Goal: Task Accomplishment & Management: Manage account settings

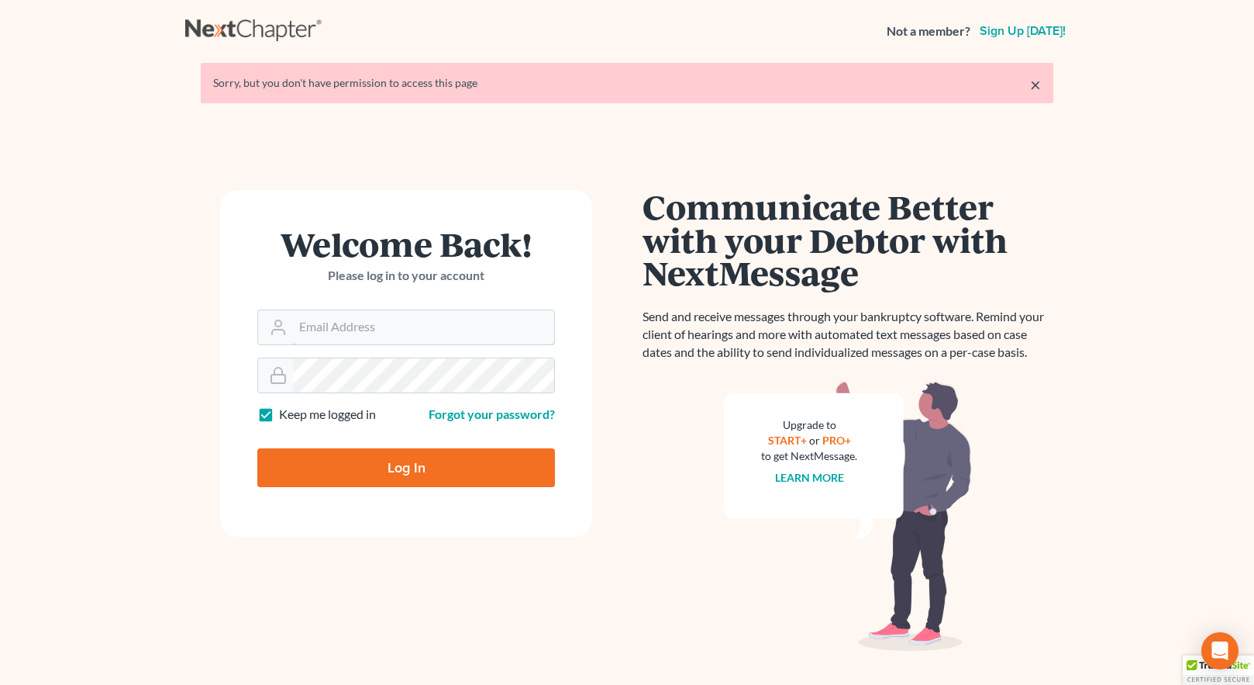
type input "[EMAIL_ADDRESS][DOMAIN_NAME]"
click at [410, 467] on input "Log In" at bounding box center [406, 467] width 298 height 39
type input "Thinking..."
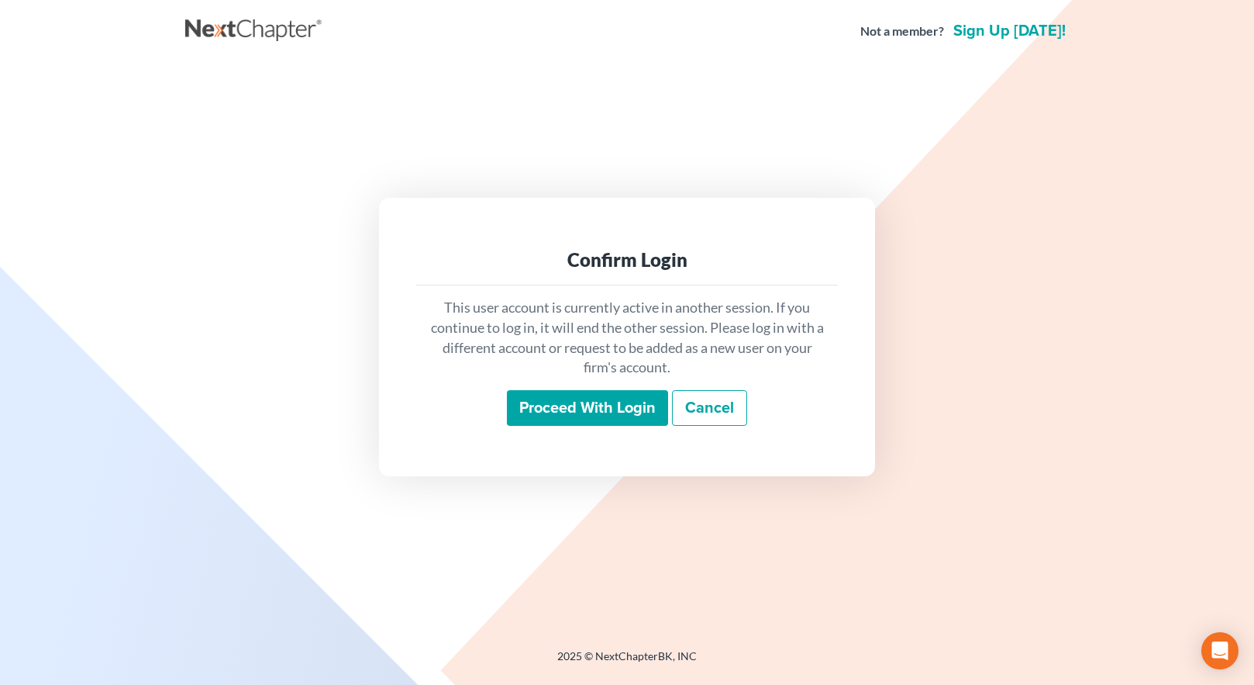
click at [594, 409] on input "Proceed with login" at bounding box center [587, 408] width 161 height 36
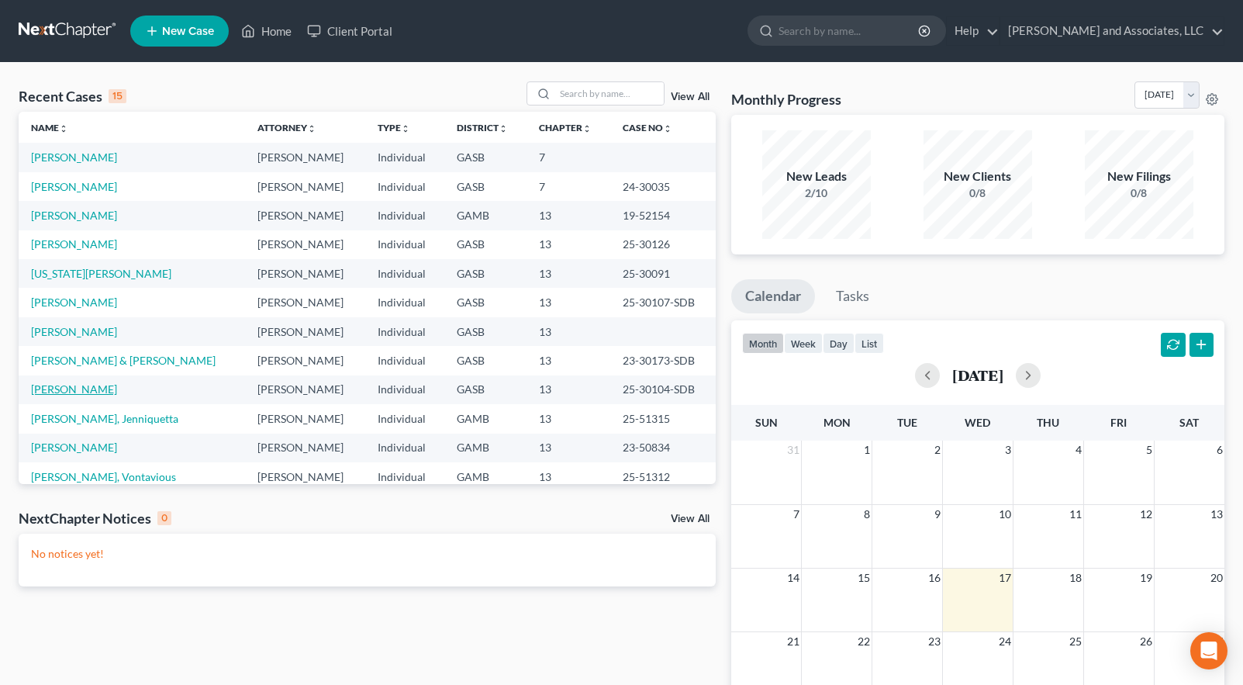
click at [69, 391] on link "Baskin, Denise" at bounding box center [74, 388] width 86 height 13
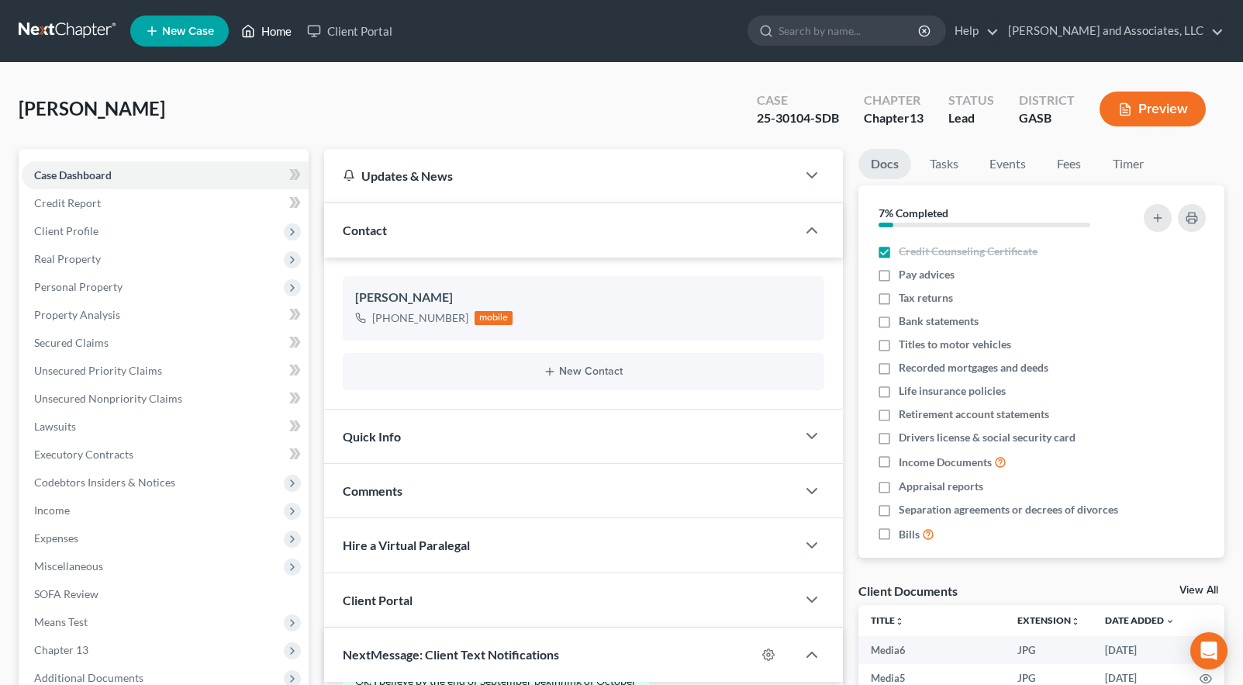
click at [250, 29] on icon at bounding box center [248, 31] width 14 height 19
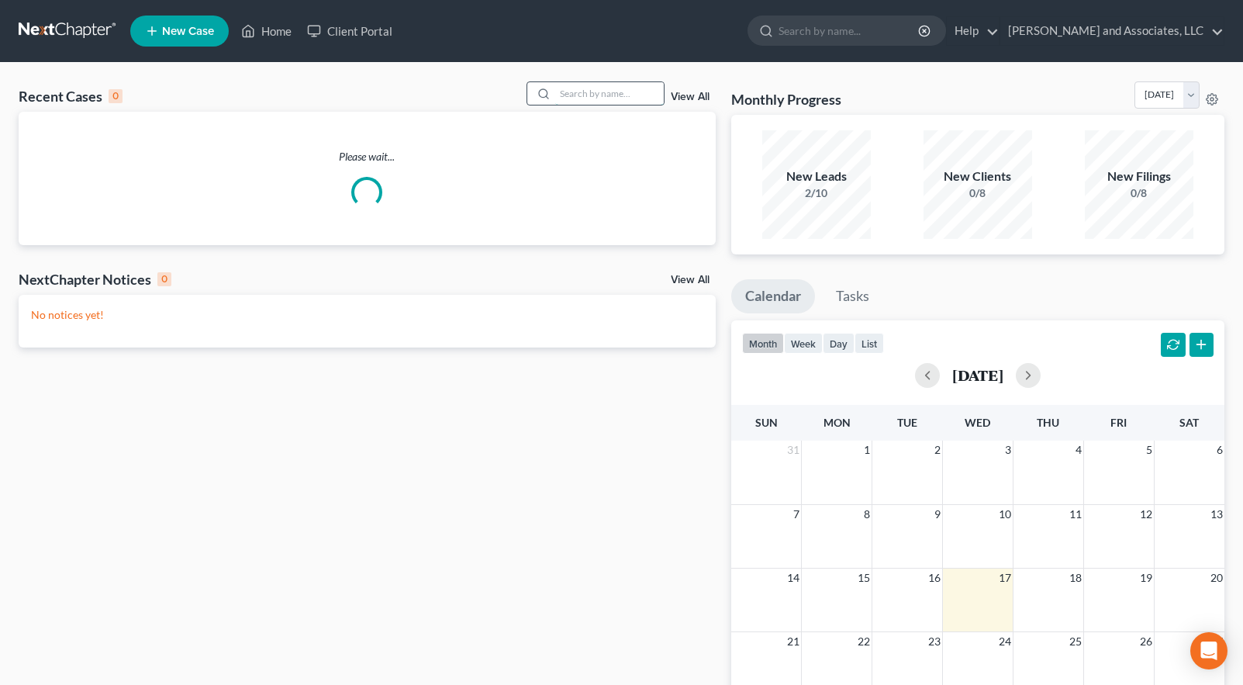
click at [569, 91] on input "search" at bounding box center [609, 93] width 109 height 22
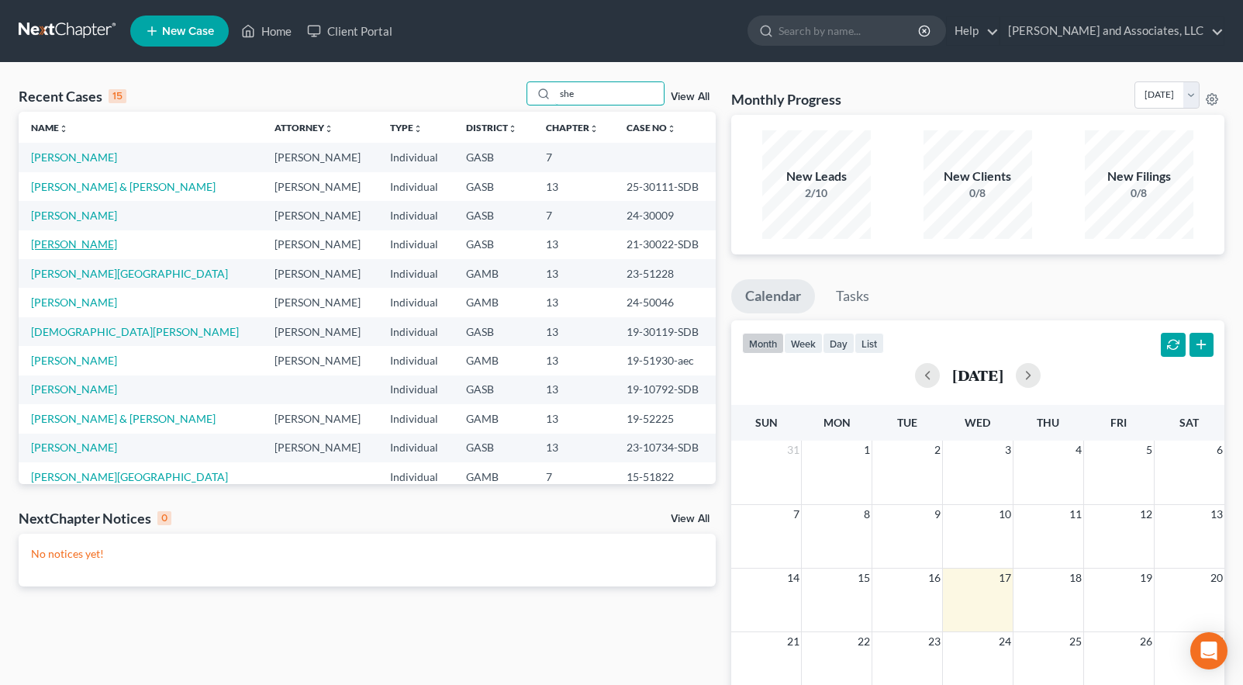
type input "she"
click at [67, 243] on link "Shephard, Margie" at bounding box center [74, 243] width 86 height 13
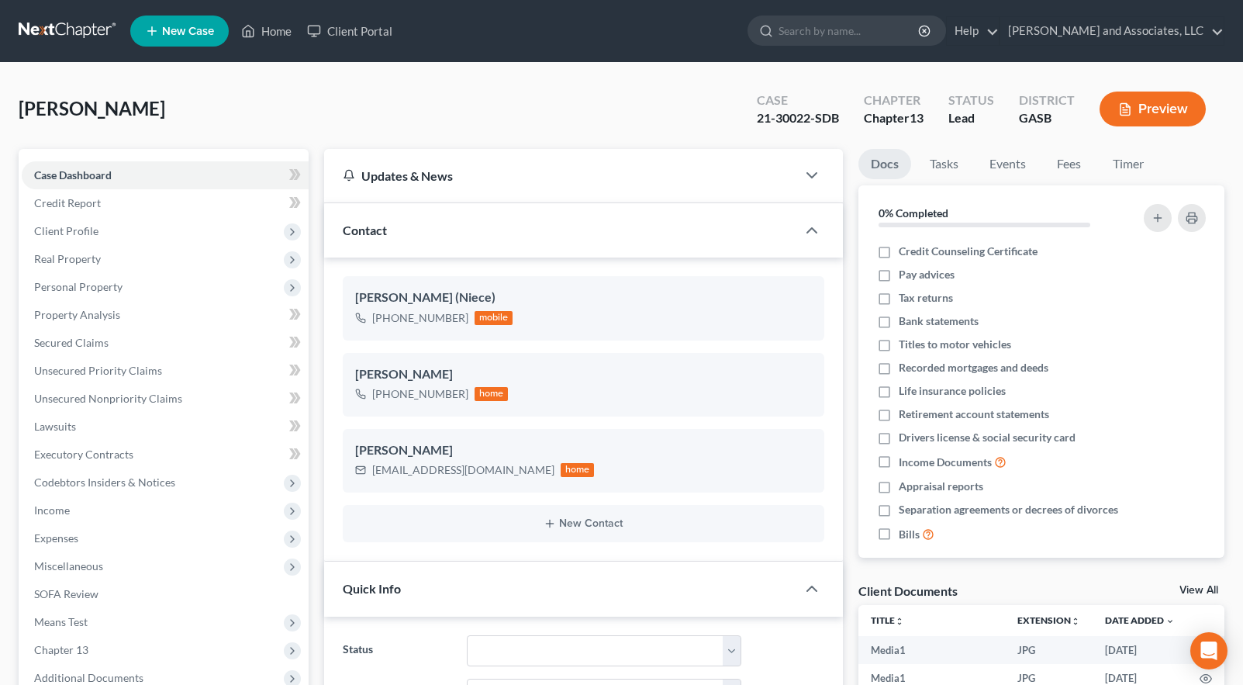
scroll to position [1286, 0]
